Goal: Entertainment & Leisure: Consume media (video, audio)

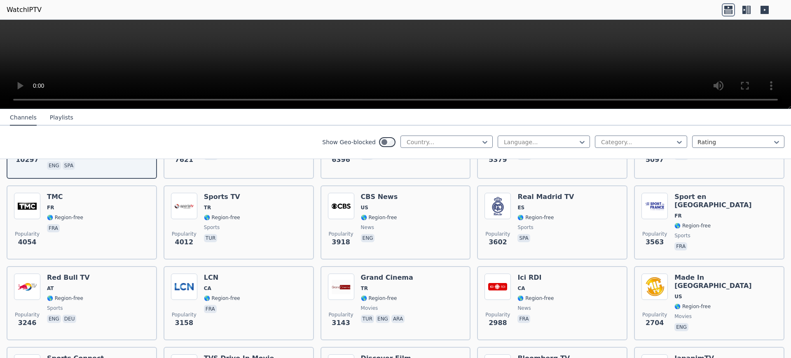
scroll to position [239, 0]
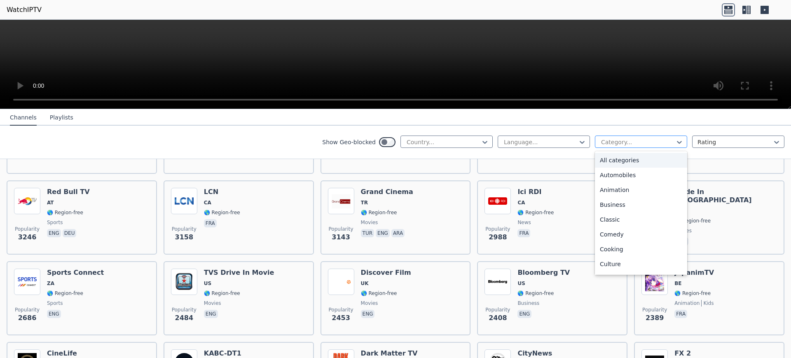
click at [650, 142] on div at bounding box center [638, 142] width 75 height 8
click at [620, 263] on div "Sports" at bounding box center [641, 269] width 92 height 15
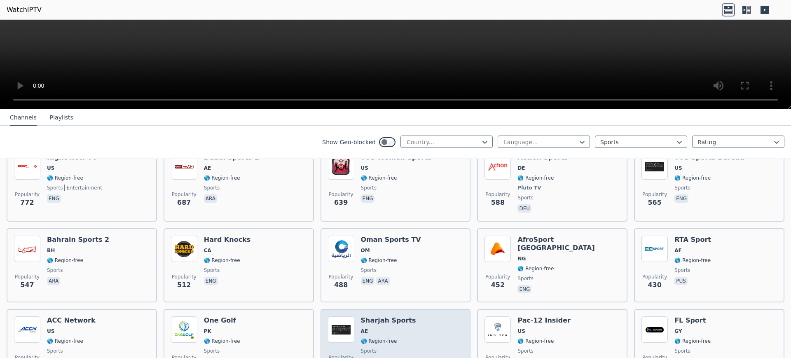
scroll to position [501, 0]
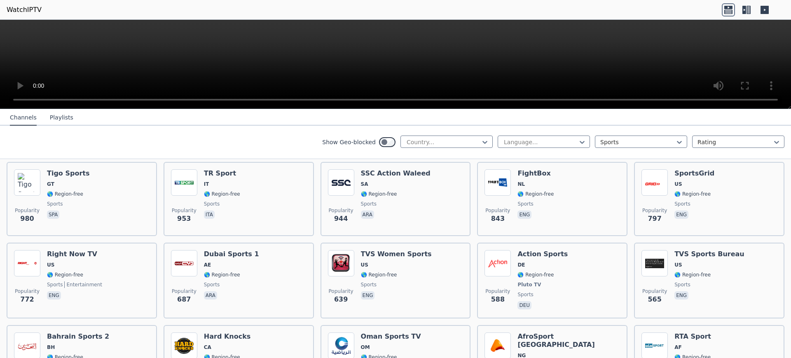
click at [746, 9] on icon at bounding box center [745, 10] width 4 height 8
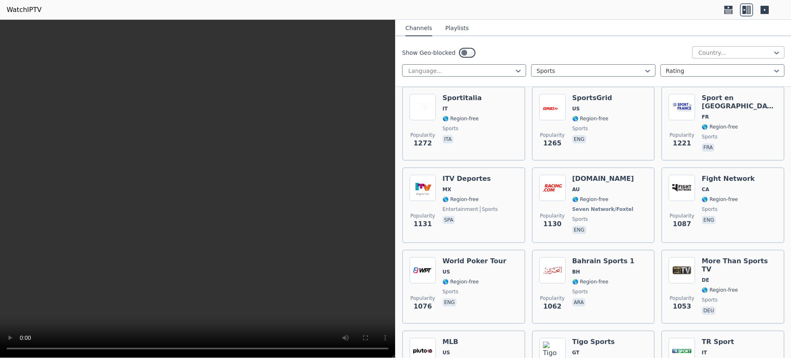
click at [706, 49] on div at bounding box center [735, 53] width 75 height 8
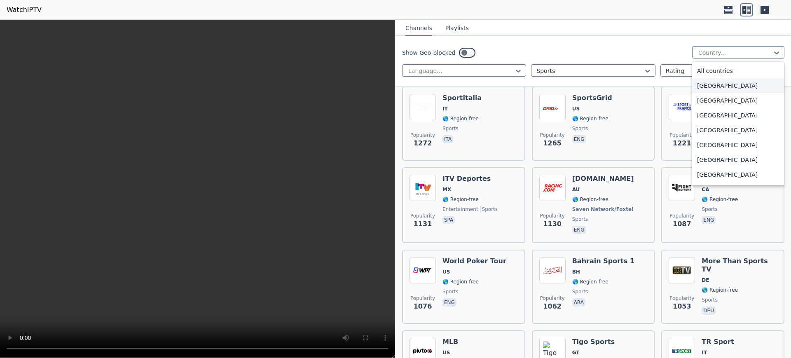
click at [655, 48] on div "Show Geo-blocked [GEOGRAPHIC_DATA], 2 of 206. 206 results available. Use Up and…" at bounding box center [593, 52] width 383 height 13
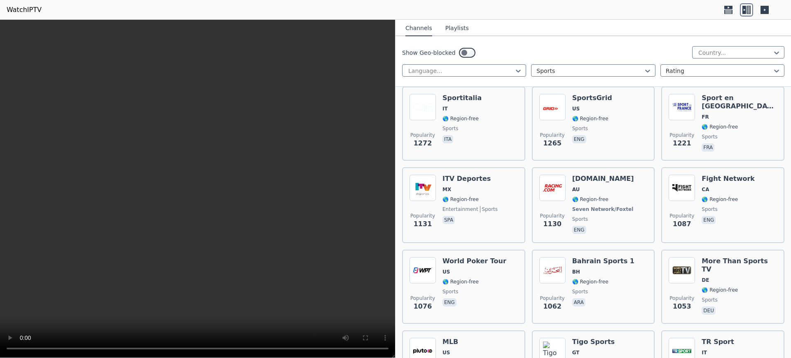
click at [457, 25] on button "Playlists" at bounding box center [457, 29] width 23 height 16
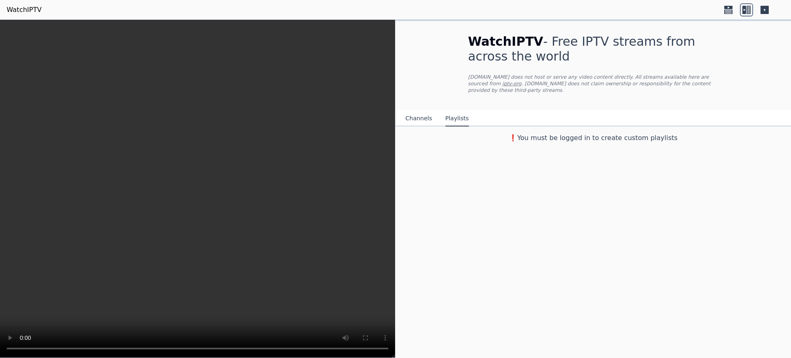
click at [421, 115] on button "Channels" at bounding box center [419, 119] width 27 height 16
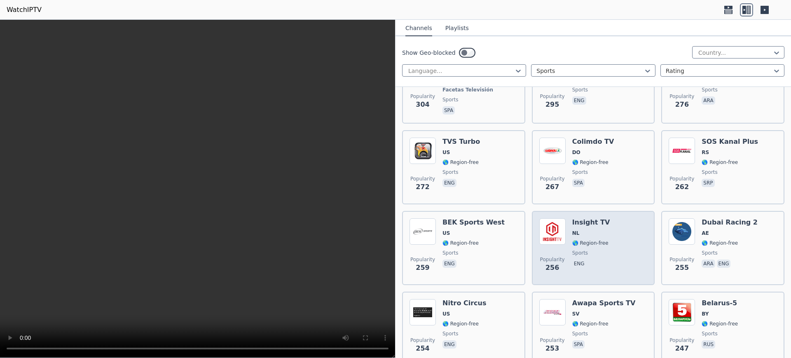
scroll to position [1426, 0]
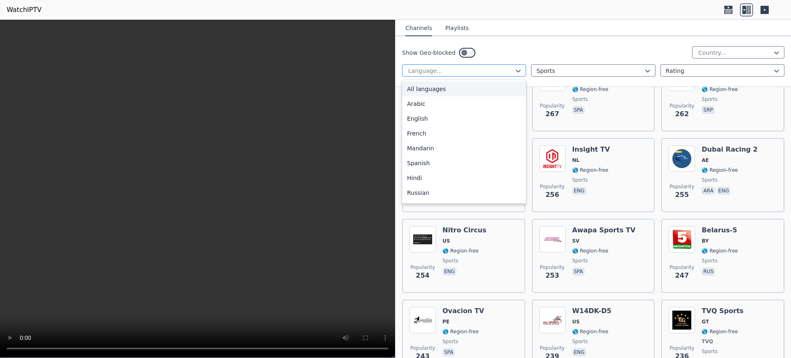
click at [485, 70] on div at bounding box center [461, 71] width 107 height 8
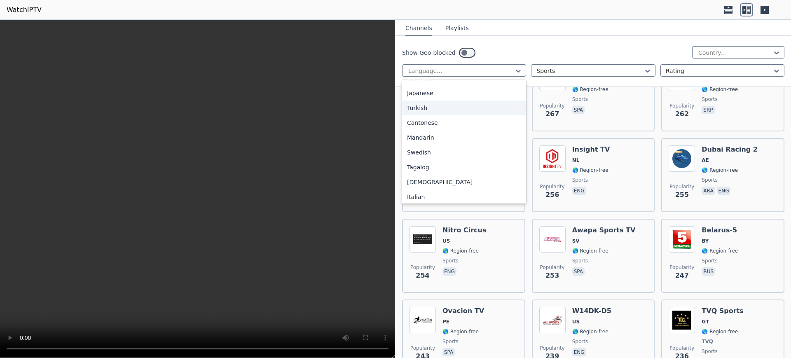
click at [431, 107] on div "Turkish" at bounding box center [464, 108] width 124 height 15
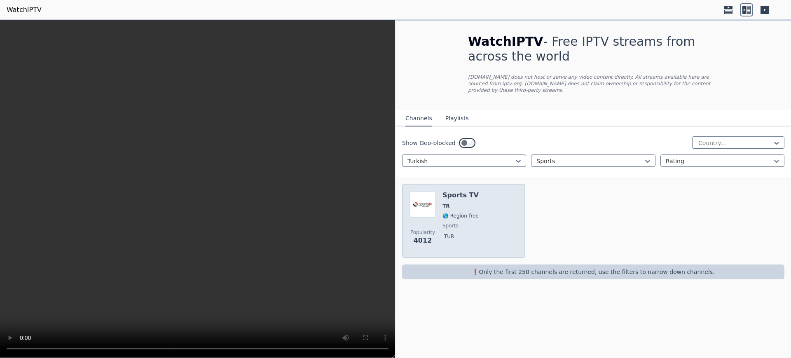
click at [461, 197] on h6 "Sports TV" at bounding box center [461, 195] width 36 height 8
